Goal: Task Accomplishment & Management: Use online tool/utility

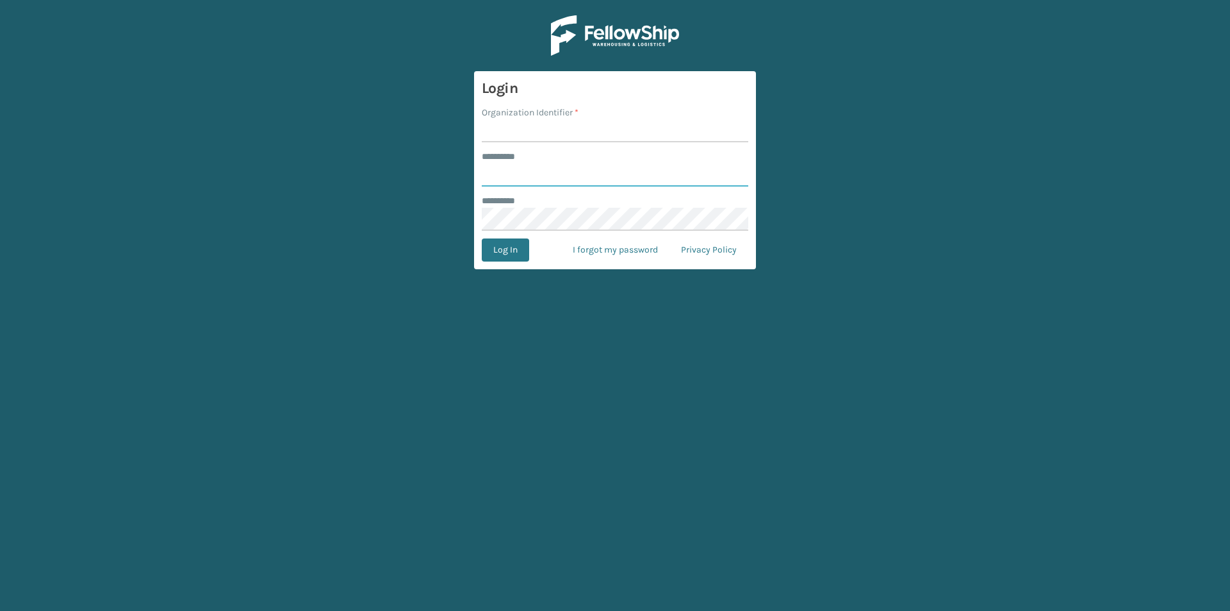
type input "*******"
click at [545, 131] on input "Organization Identifier *" at bounding box center [615, 130] width 267 height 23
type input "[PERSON_NAME]"
click at [518, 253] on button "Log In" at bounding box center [505, 249] width 47 height 23
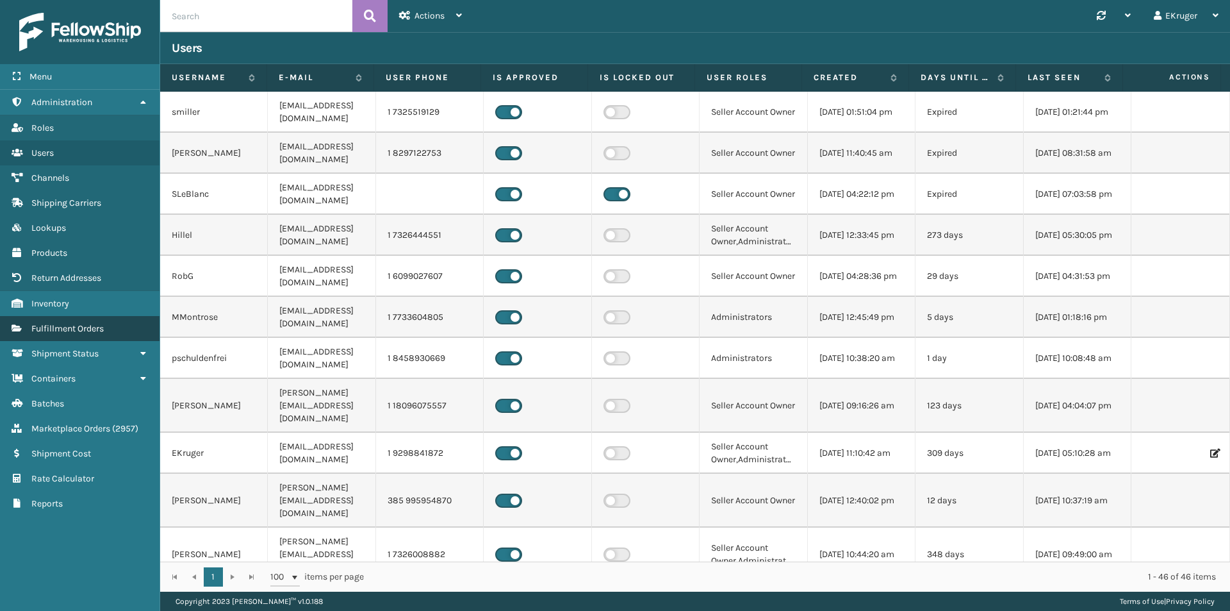
click at [115, 331] on link "Fulfillment Orders" at bounding box center [80, 328] width 160 height 25
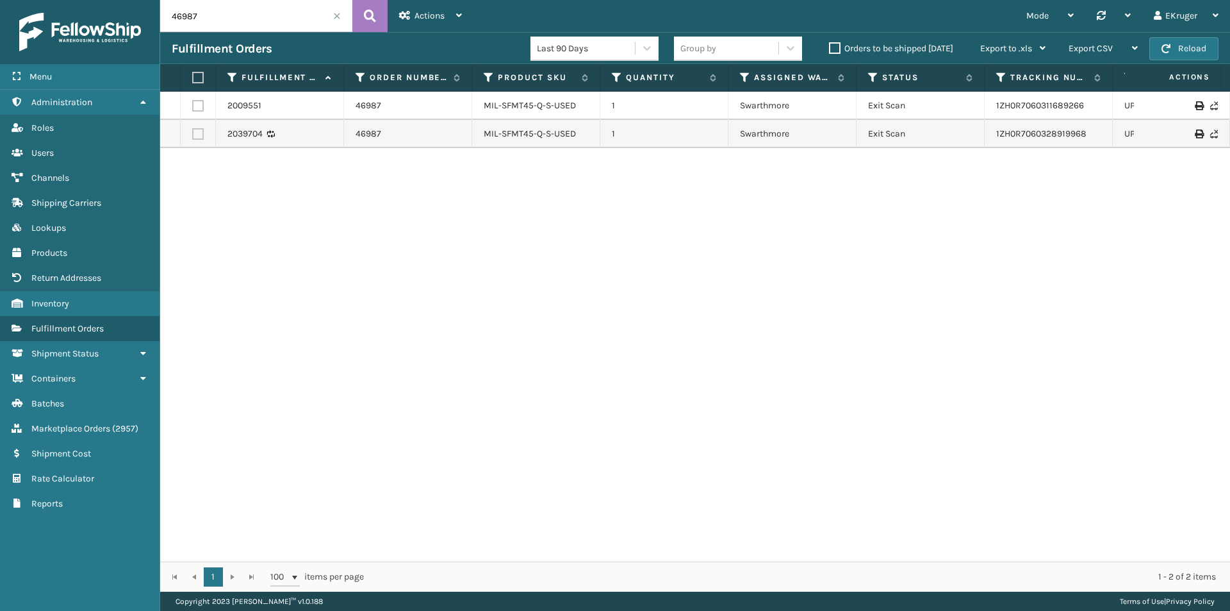
drag, startPoint x: 203, startPoint y: 12, endPoint x: 141, endPoint y: 26, distance: 63.9
click at [141, 0] on div "Menu Administration Roles Users Channels Shipping Carriers Lookups Products Ret…" at bounding box center [615, 0] width 1230 height 0
paste input "765"
type input "46765"
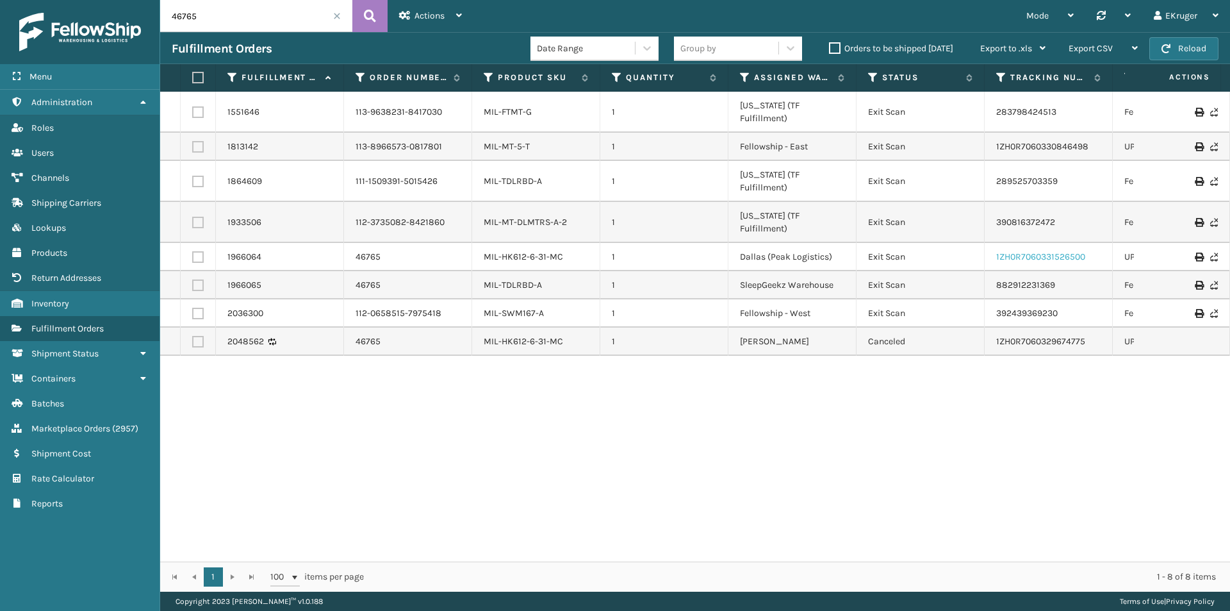
click at [1009, 251] on link "1ZH0R7060331526500" at bounding box center [1041, 256] width 89 height 11
